Goal: Task Accomplishment & Management: Use online tool/utility

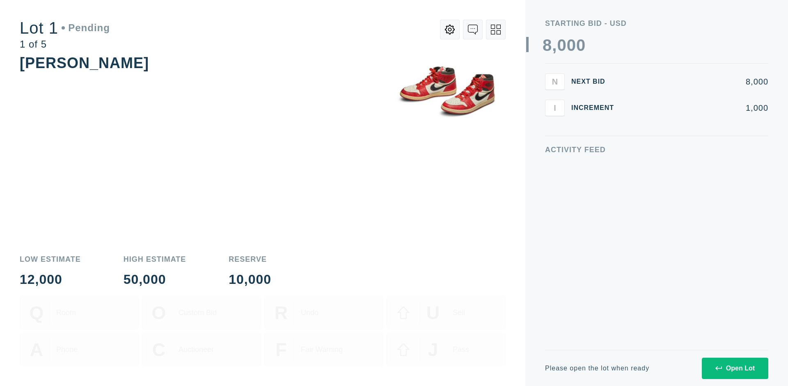
click at [735, 368] on div "Open Lot" at bounding box center [735, 368] width 39 height 7
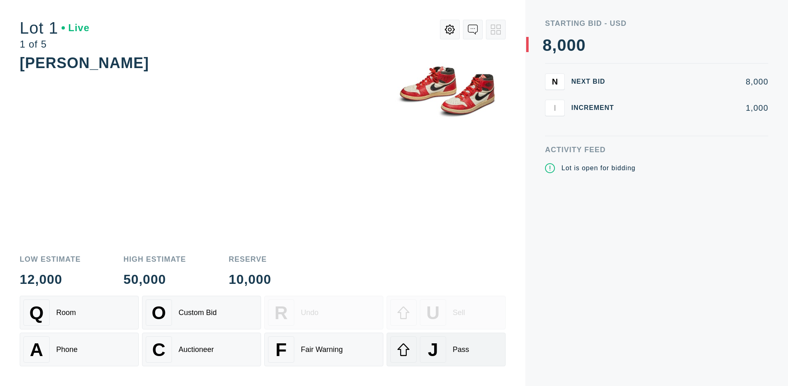
click at [446, 350] on div "J Pass" at bounding box center [446, 350] width 112 height 26
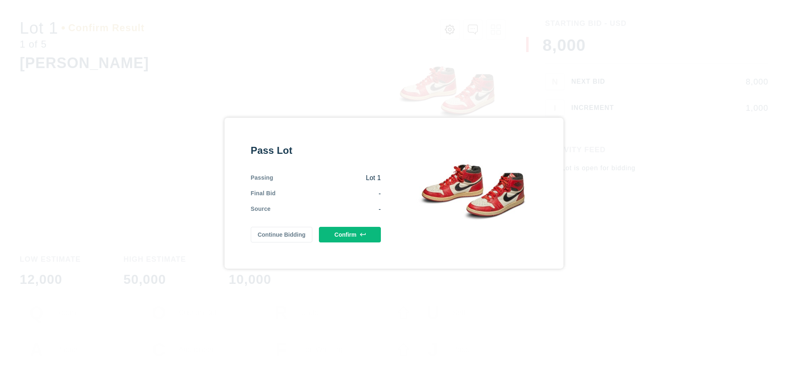
click at [350, 234] on button "Confirm" at bounding box center [350, 235] width 62 height 16
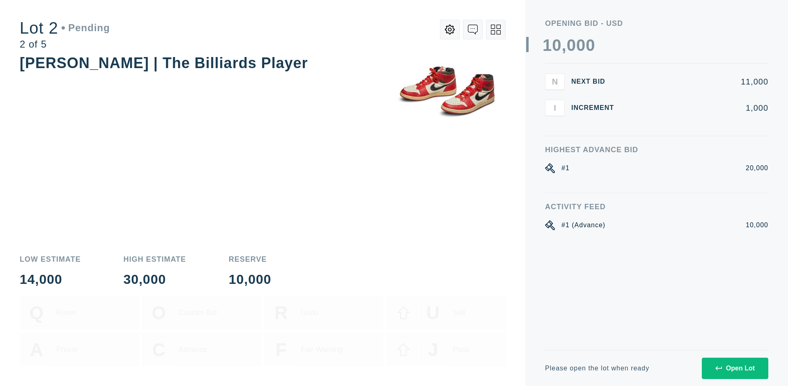
click at [735, 368] on div "Open Lot" at bounding box center [735, 368] width 39 height 7
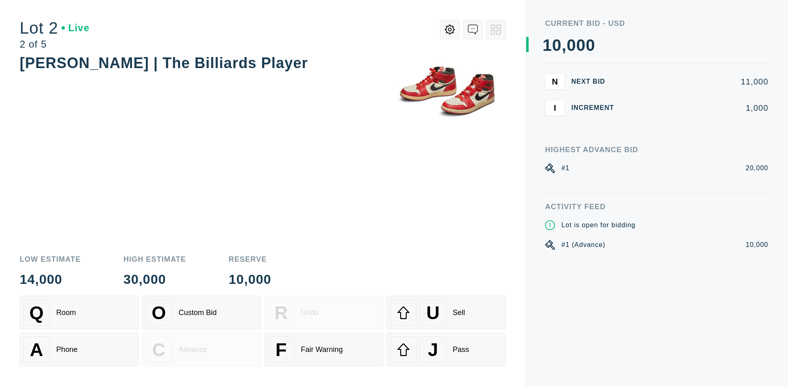
click at [446, 350] on div "J Pass" at bounding box center [446, 350] width 112 height 26
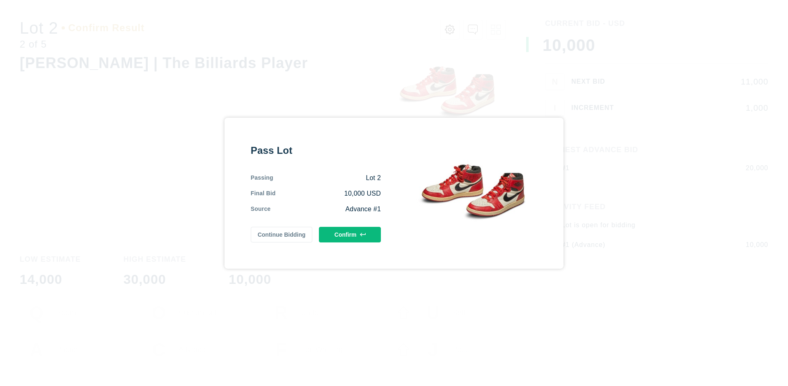
click at [350, 234] on button "Confirm" at bounding box center [350, 235] width 62 height 16
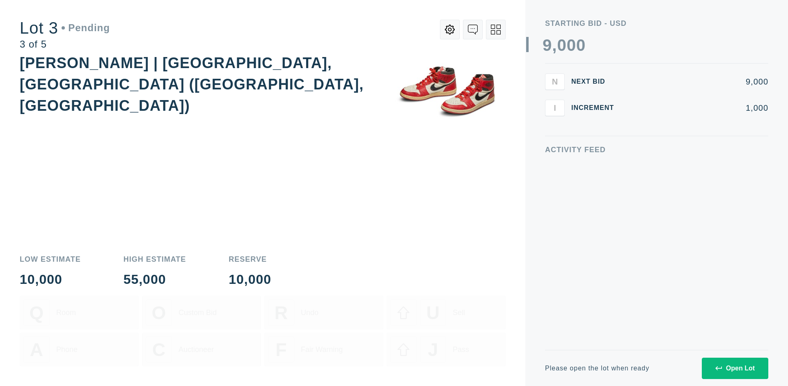
click at [735, 368] on div "Open Lot" at bounding box center [735, 368] width 39 height 7
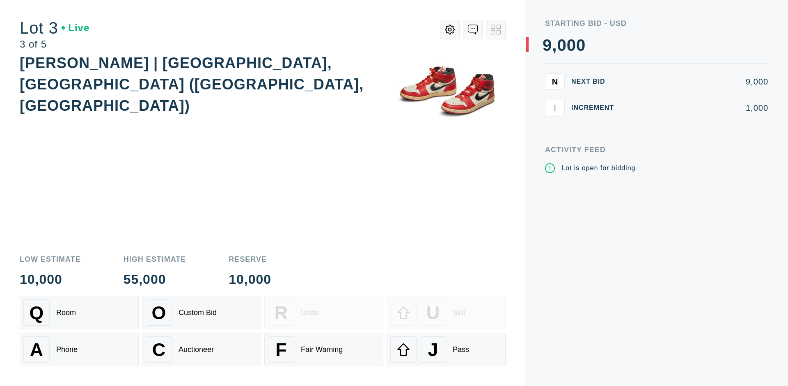
click at [446, 350] on div "J Pass" at bounding box center [446, 350] width 112 height 26
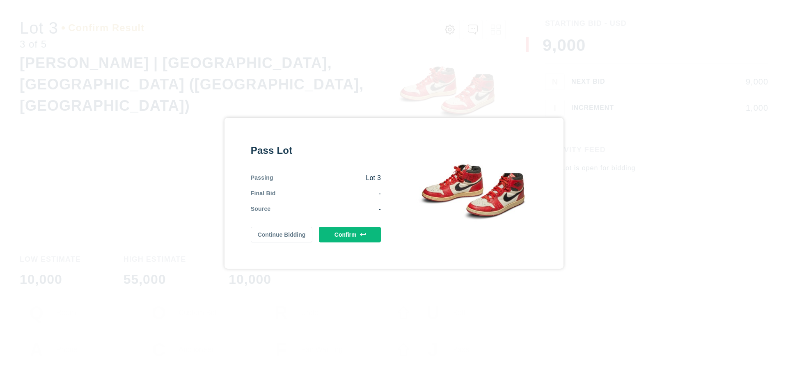
click at [350, 234] on button "Confirm" at bounding box center [350, 235] width 62 height 16
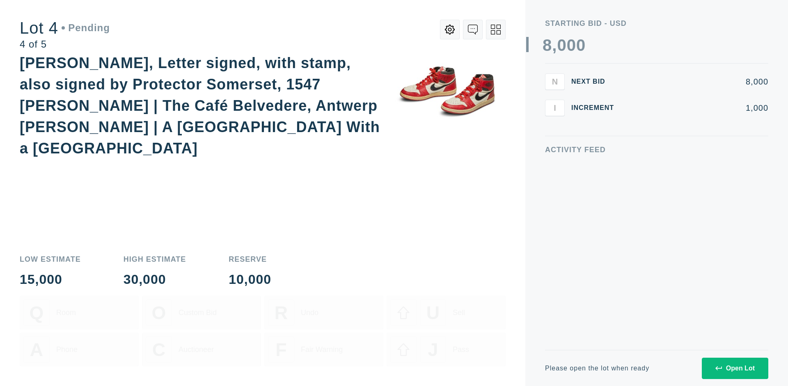
click at [496, 30] on icon at bounding box center [496, 30] width 10 height 10
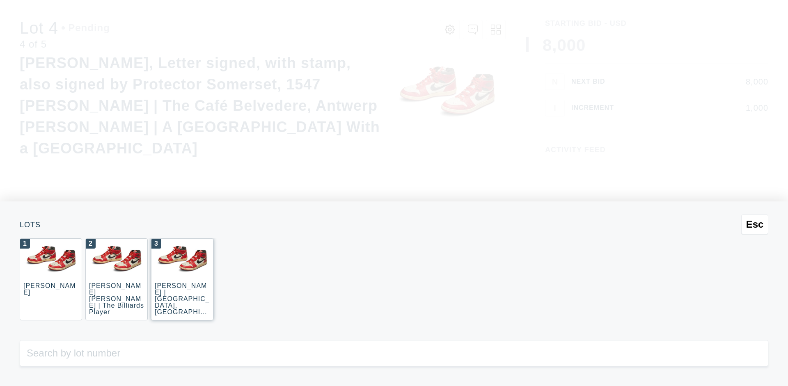
click at [182, 280] on div "3 JOAQUÍN SOROLLA | La Caleta, Málaga (La Caleta Beach, Málaga)" at bounding box center [182, 280] width 62 height 82
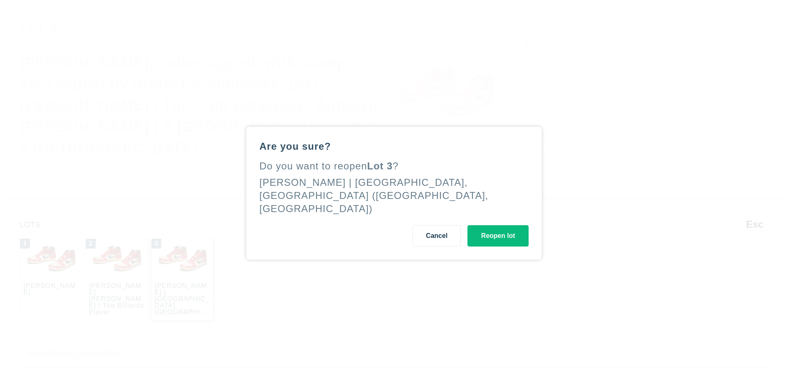
click at [498, 229] on button "Reopen lot" at bounding box center [498, 235] width 61 height 21
